Goal: Information Seeking & Learning: Find specific fact

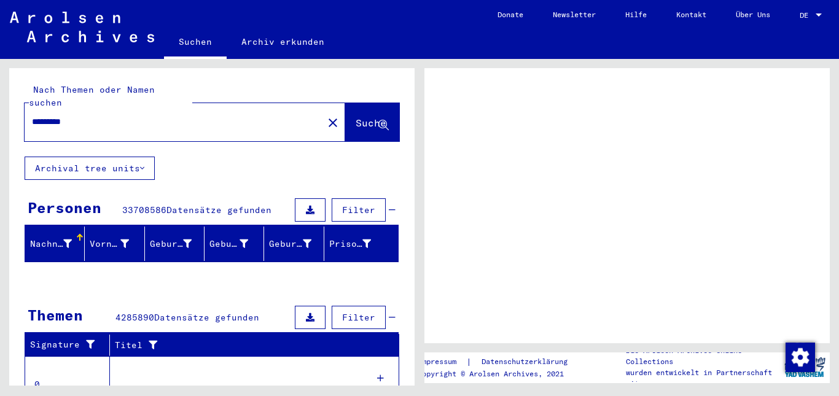
click at [168, 238] on div "Geburtsname" at bounding box center [171, 244] width 42 height 13
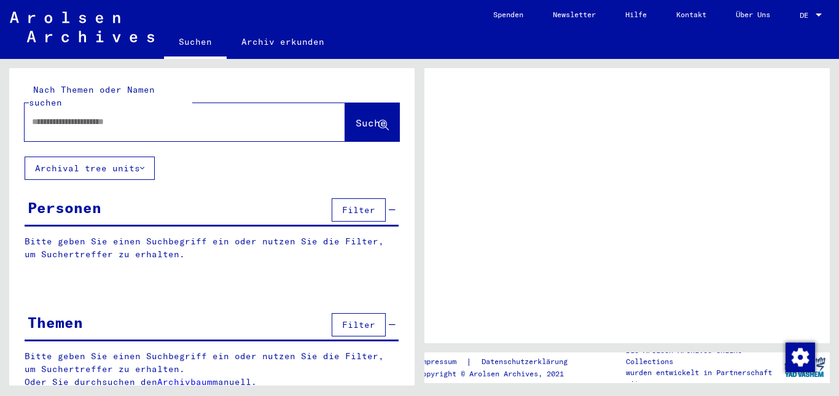
type input "*********"
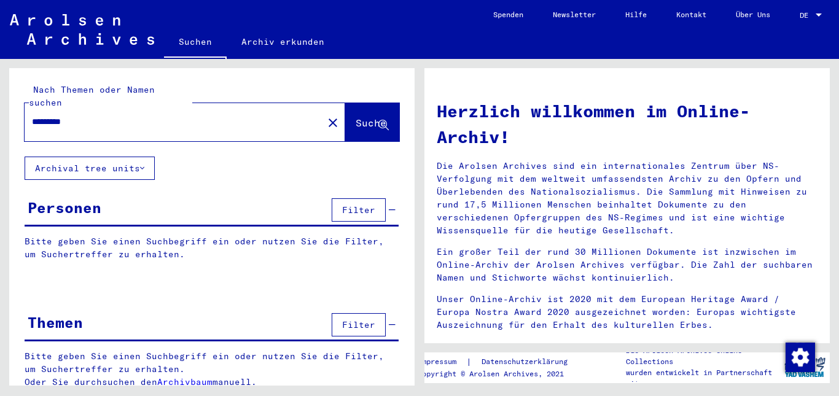
click at [137, 157] on button "Archival tree units" at bounding box center [90, 168] width 130 height 23
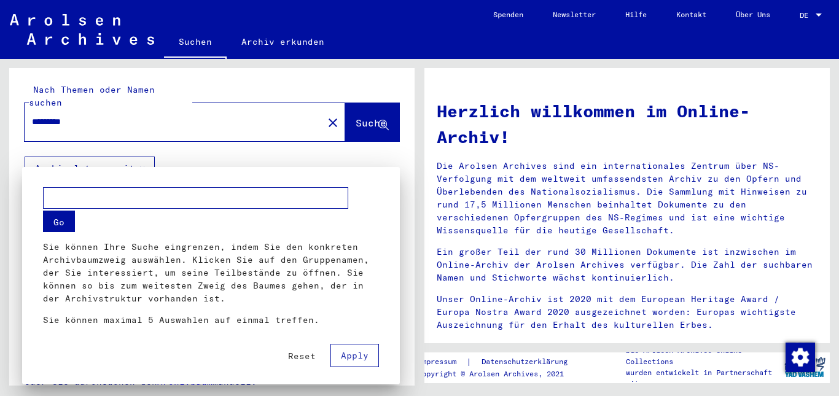
click at [137, 155] on div at bounding box center [419, 198] width 839 height 396
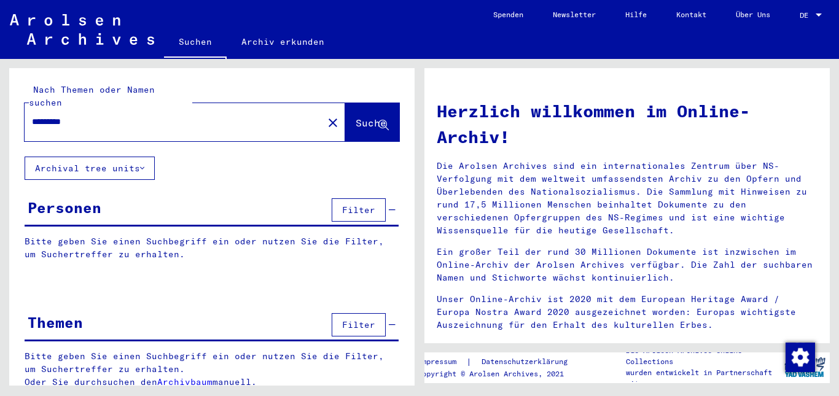
click at [370, 205] on span "Filter" at bounding box center [358, 210] width 33 height 11
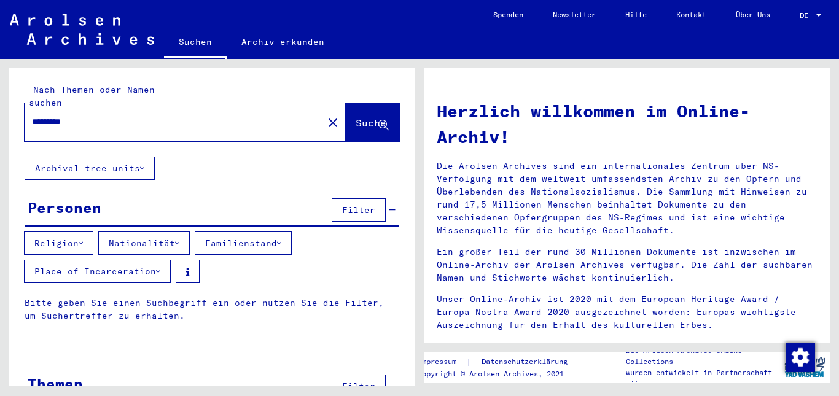
click at [189, 232] on button "Nationalität" at bounding box center [144, 243] width 92 height 23
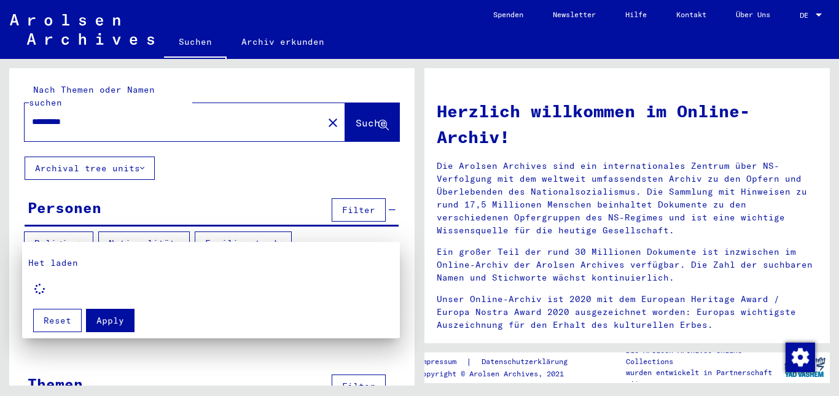
drag, startPoint x: 824, startPoint y: 135, endPoint x: 824, endPoint y: 167, distance: 31.9
click at [824, 167] on div at bounding box center [419, 198] width 839 height 396
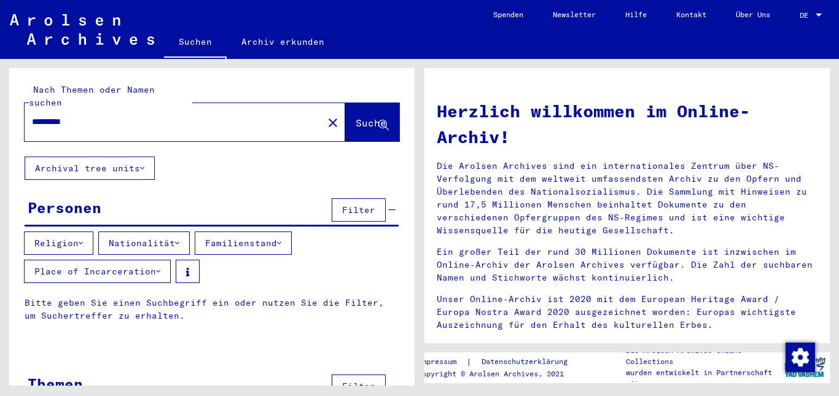
click at [171, 232] on button "Nationalität" at bounding box center [144, 243] width 92 height 23
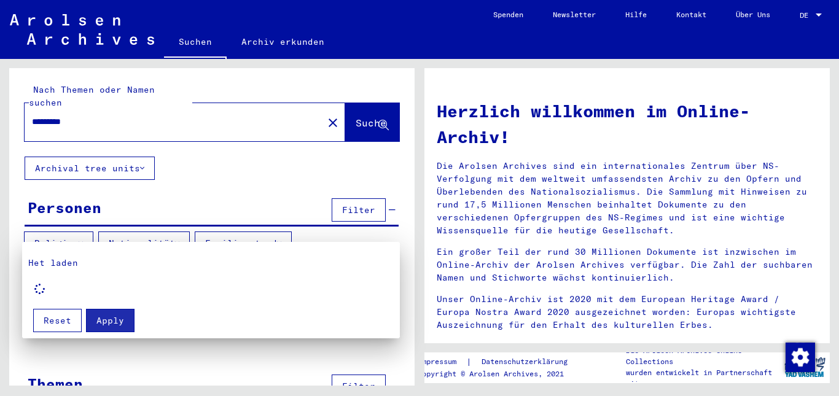
click at [171, 229] on div at bounding box center [419, 198] width 839 height 396
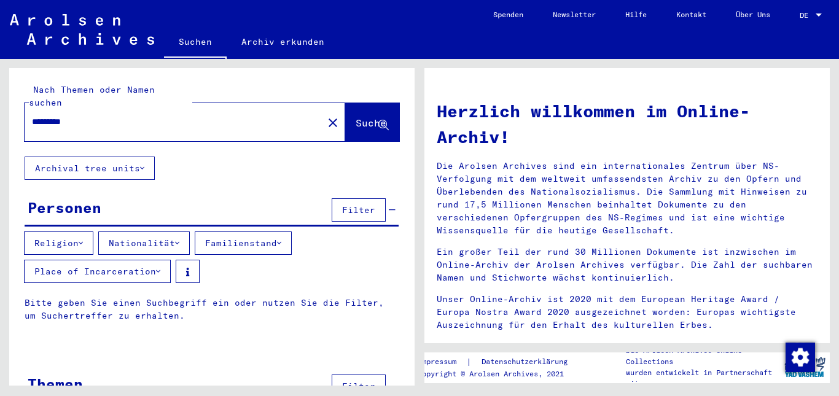
click at [59, 232] on button "Religion" at bounding box center [58, 243] width 69 height 23
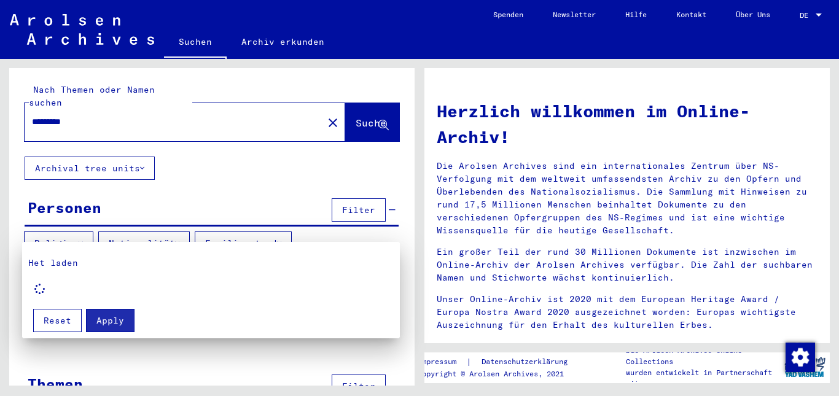
click at [59, 230] on div at bounding box center [419, 198] width 839 height 396
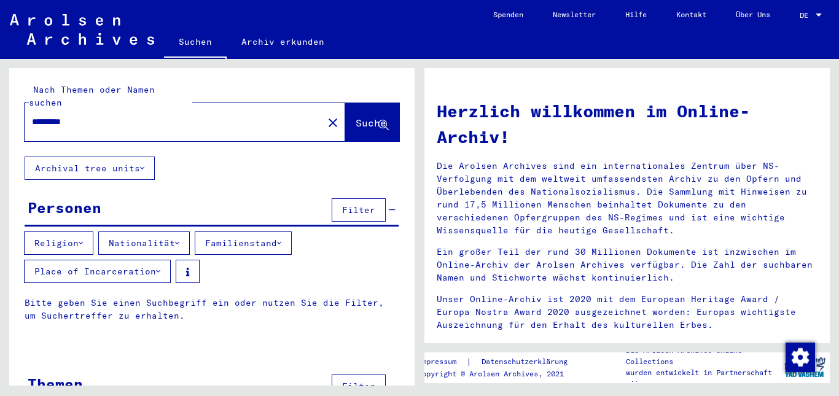
click at [151, 262] on button "Place of Incarceration" at bounding box center [97, 271] width 147 height 23
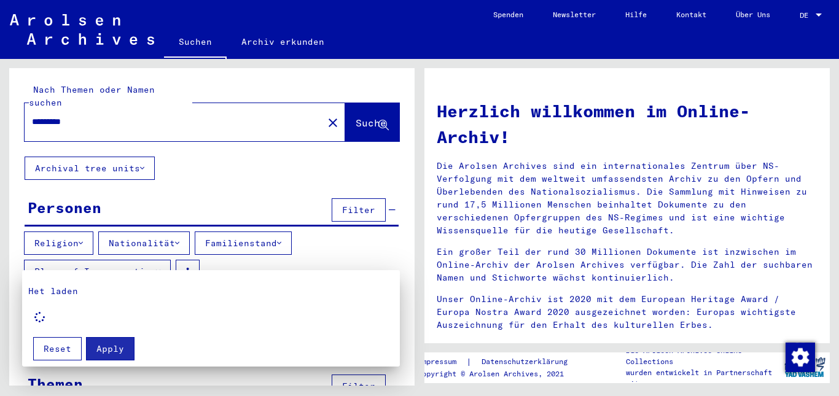
click at [151, 262] on div at bounding box center [419, 198] width 839 height 396
